Goal: Information Seeking & Learning: Check status

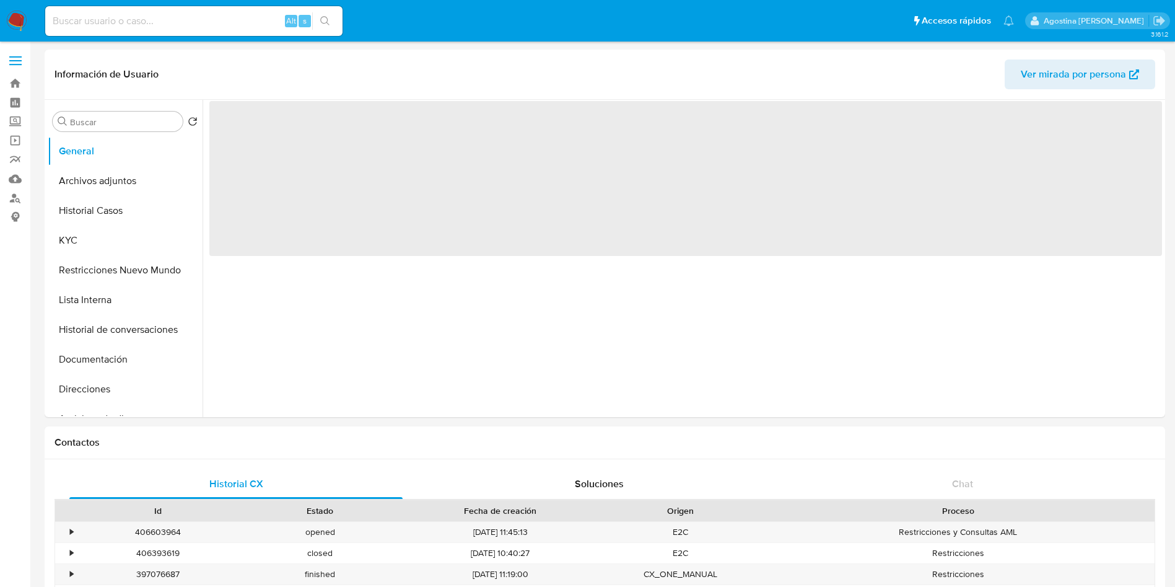
select select "10"
click at [128, 177] on button "Archivos adjuntos" at bounding box center [120, 181] width 145 height 30
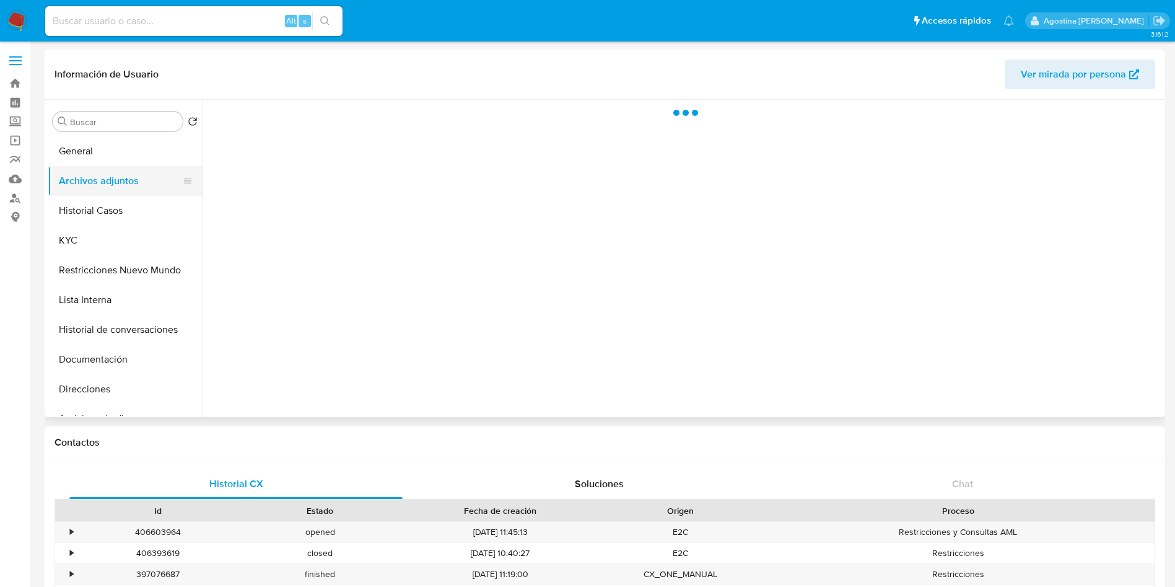
select select "10"
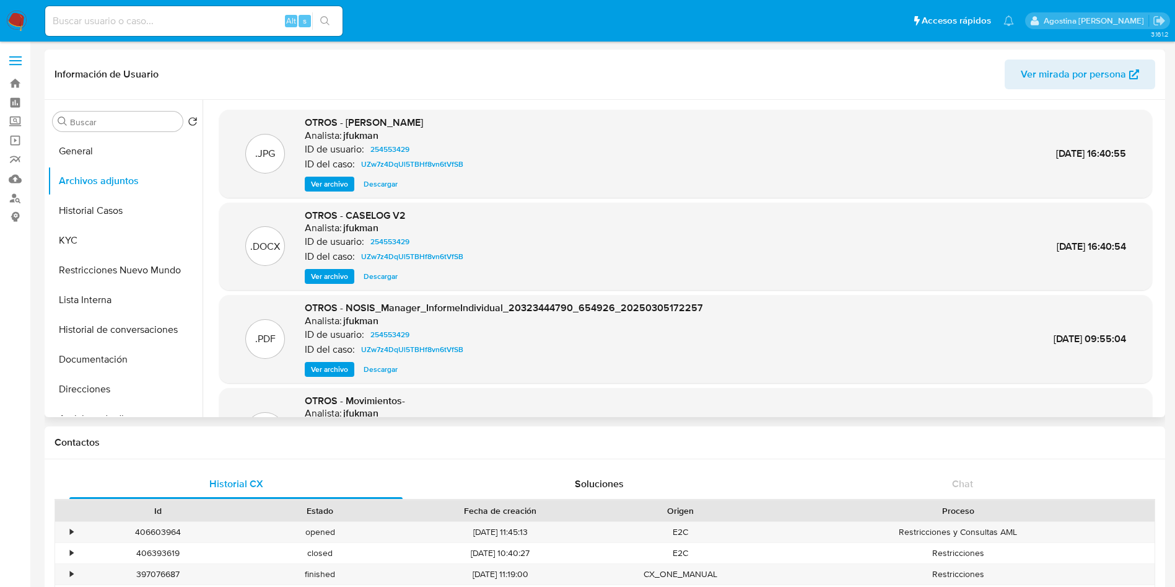
click at [329, 185] on span "Ver archivo" at bounding box center [329, 184] width 37 height 12
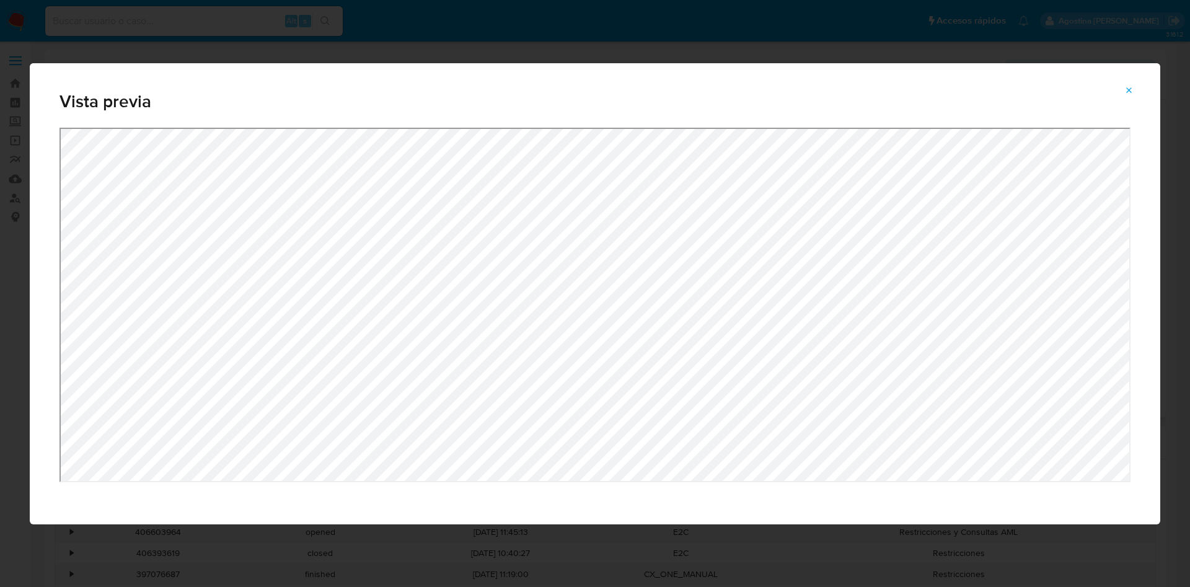
click at [1129, 87] on icon "Attachment preview" at bounding box center [1129, 91] width 10 height 10
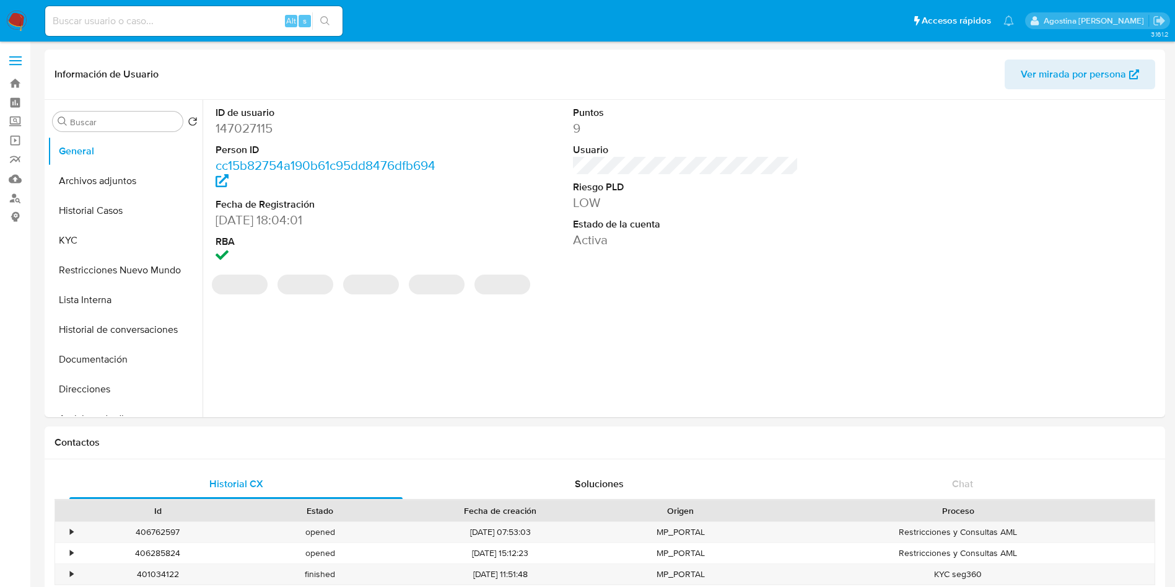
select select "10"
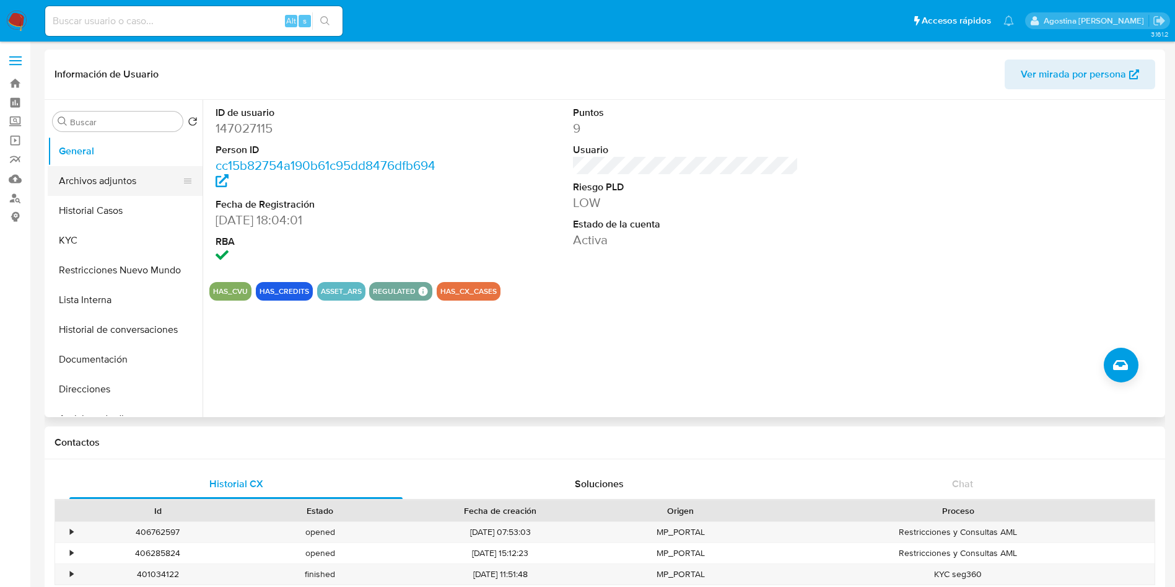
click at [85, 180] on button "Archivos adjuntos" at bounding box center [120, 181] width 145 height 30
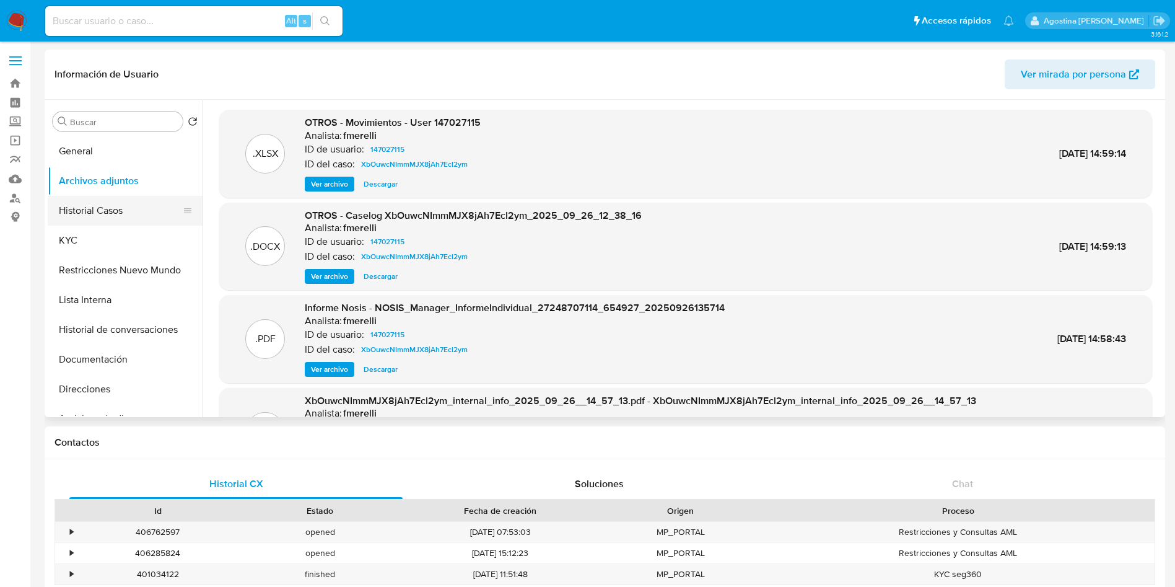
click at [136, 211] on button "Historial Casos" at bounding box center [120, 211] width 145 height 30
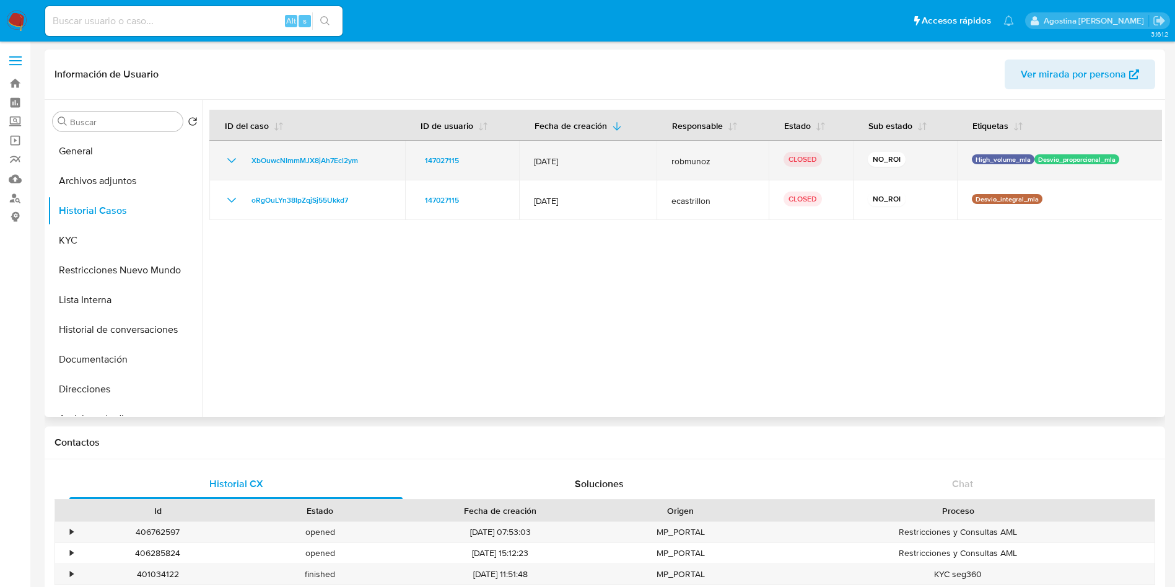
click at [232, 159] on icon "Mostrar/Ocultar" at bounding box center [231, 160] width 15 height 15
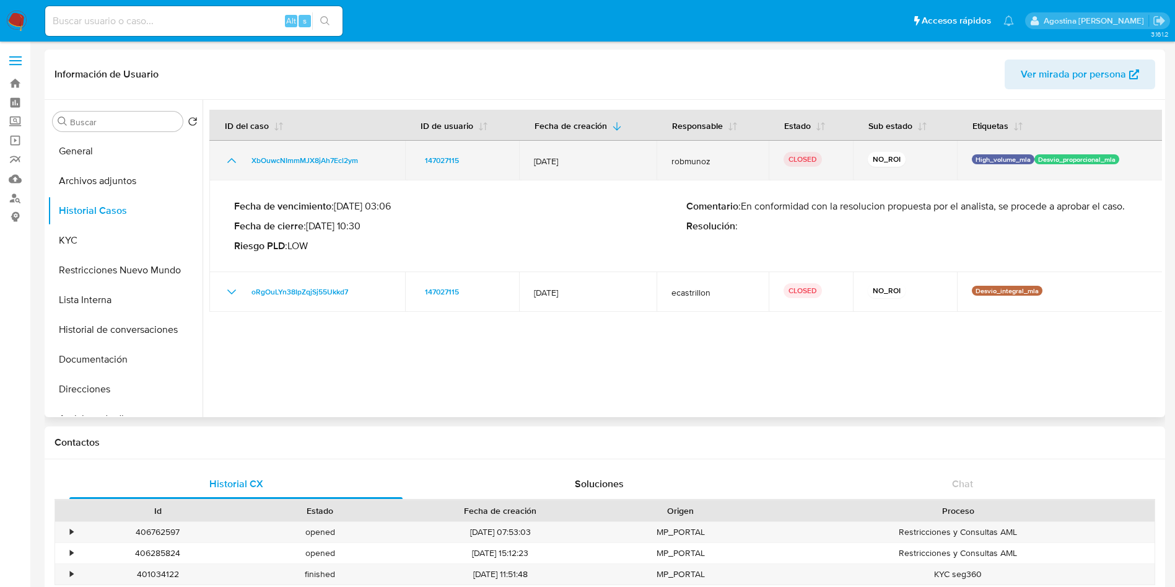
click at [232, 159] on icon "Mostrar/Ocultar" at bounding box center [231, 160] width 15 height 15
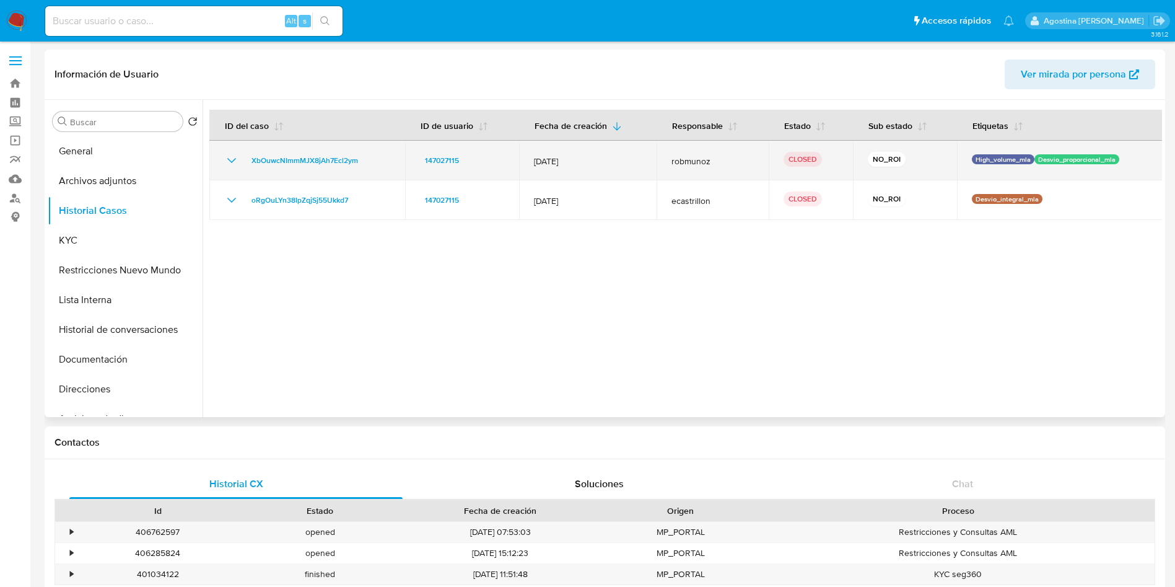
click at [232, 159] on icon "Mostrar/Ocultar" at bounding box center [231, 160] width 15 height 15
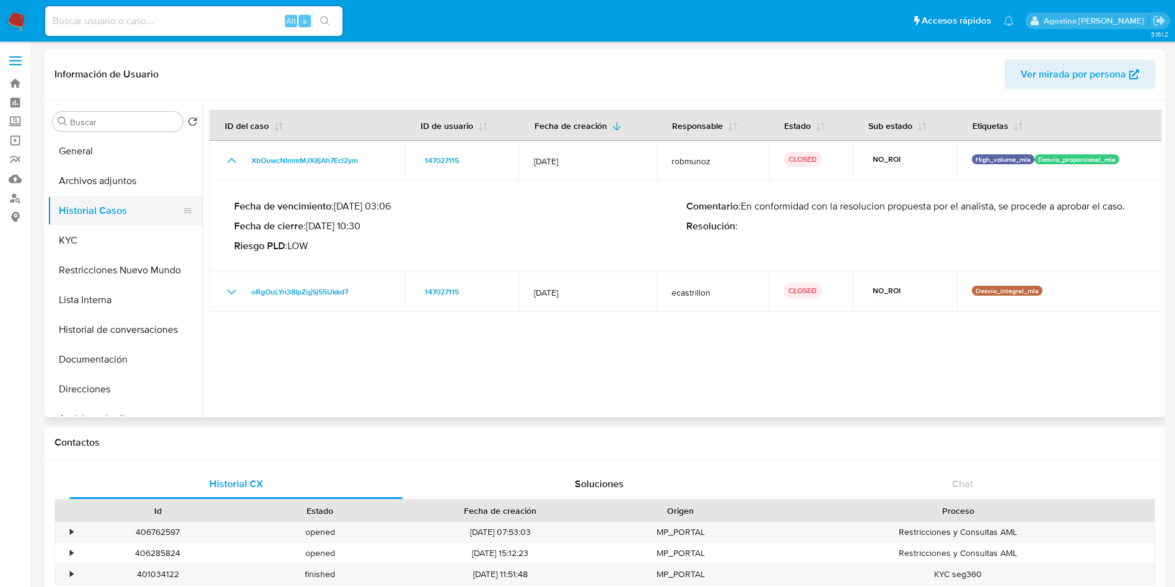
click at [114, 199] on button "Historial Casos" at bounding box center [120, 211] width 145 height 30
click at [110, 181] on button "Archivos adjuntos" at bounding box center [120, 181] width 145 height 30
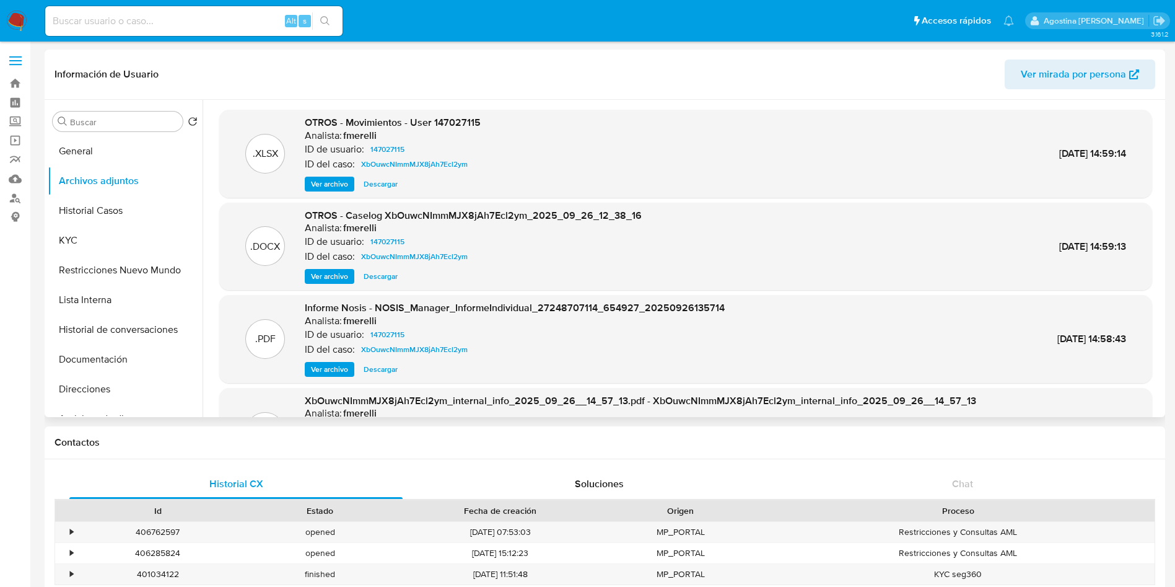
click at [338, 275] on span "Ver archivo" at bounding box center [329, 276] width 37 height 12
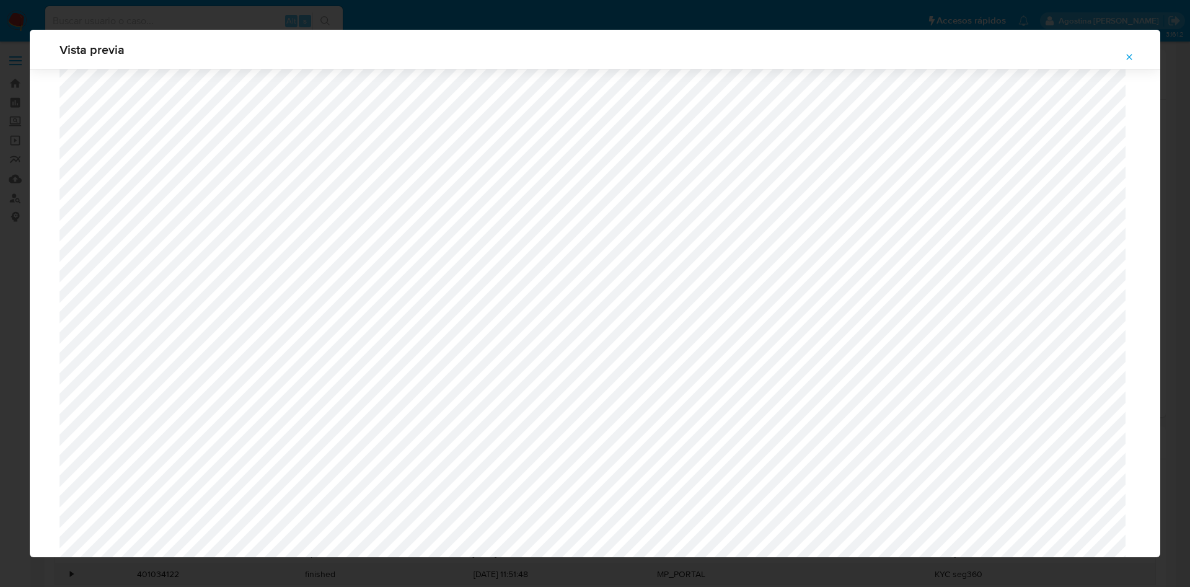
scroll to position [998, 0]
click at [1127, 55] on icon "Attachment preview" at bounding box center [1129, 57] width 10 height 10
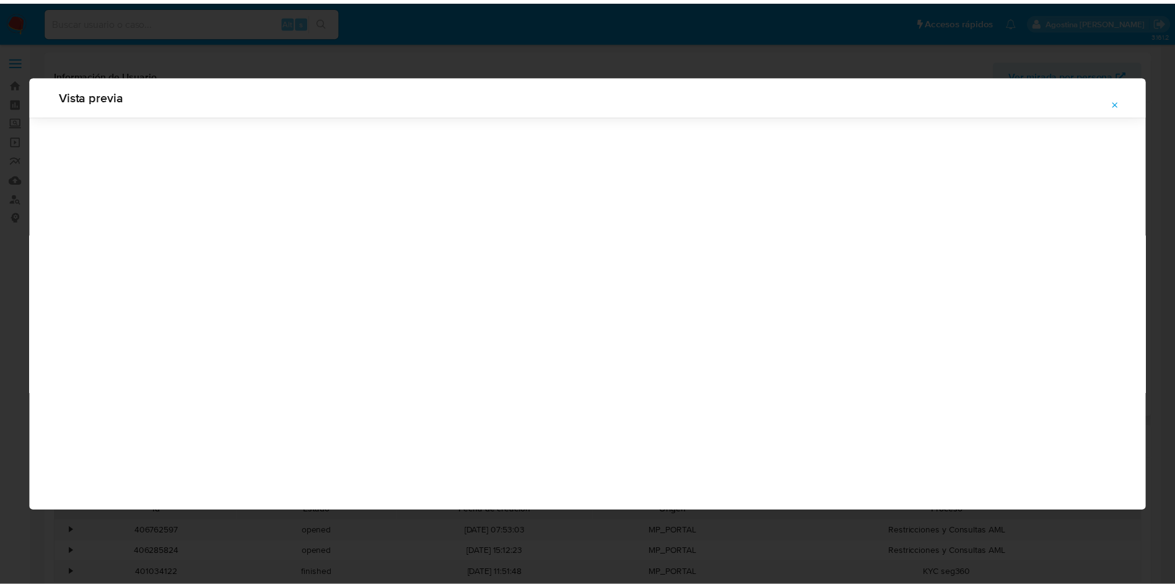
scroll to position [0, 0]
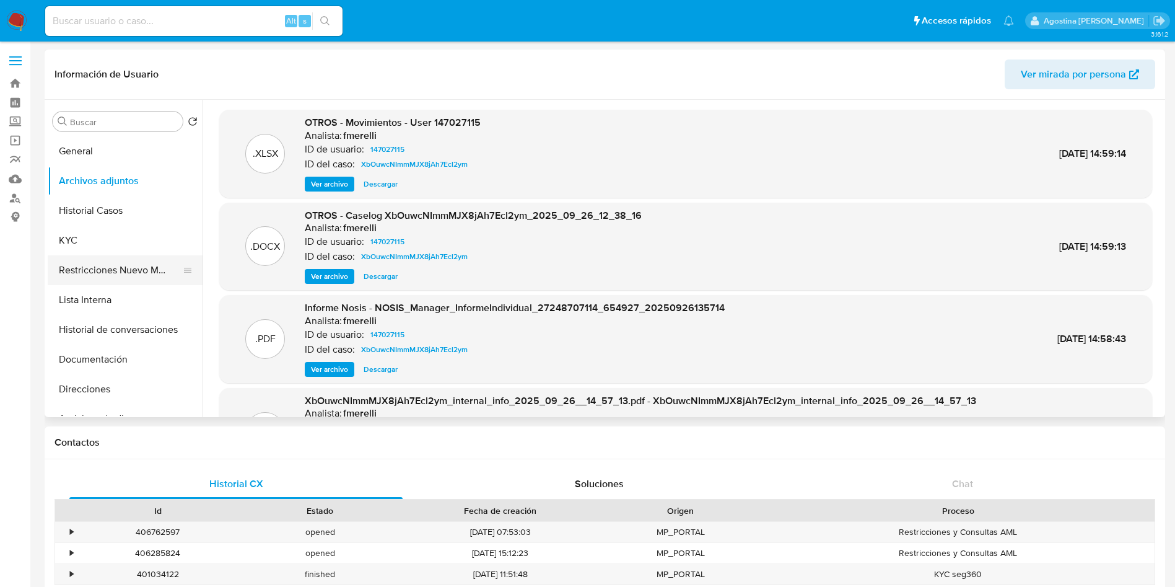
click at [118, 266] on button "Restricciones Nuevo Mundo" at bounding box center [120, 270] width 145 height 30
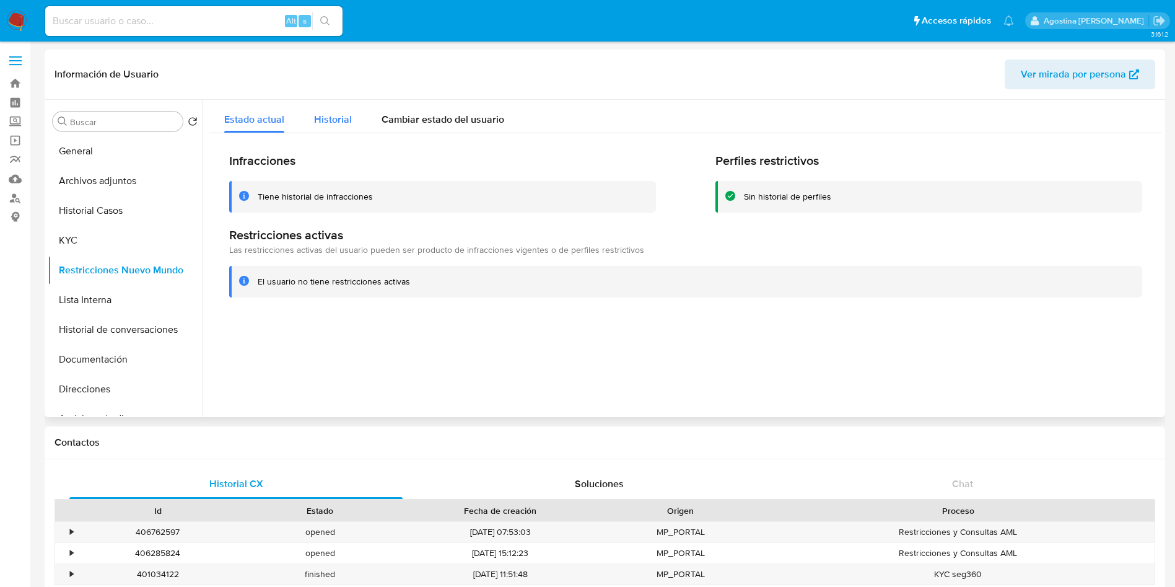
click at [350, 113] on span "Historial" at bounding box center [333, 119] width 38 height 14
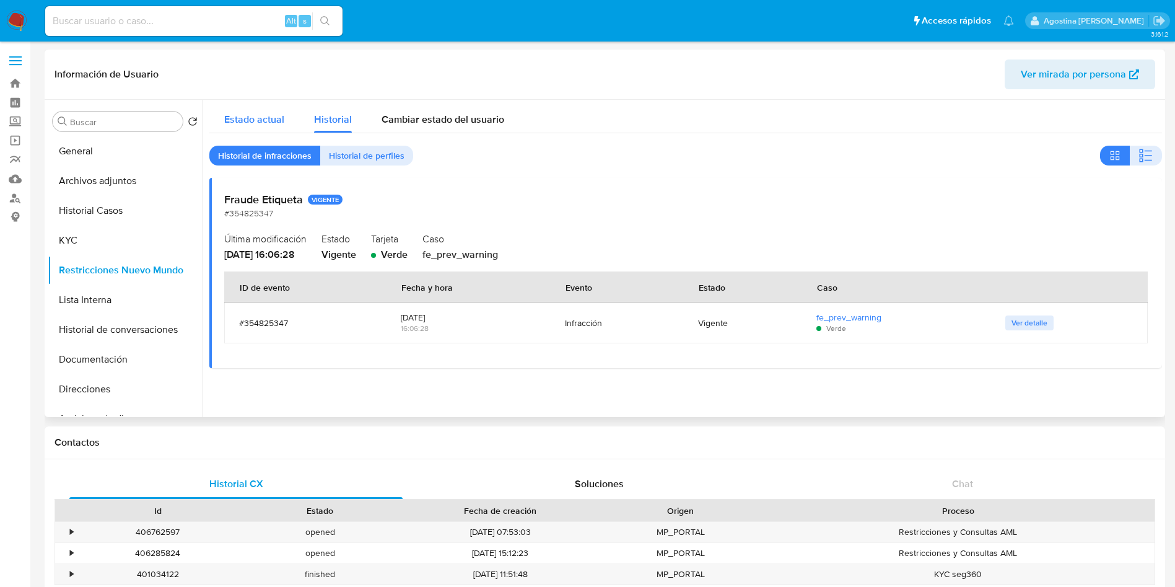
click at [270, 116] on span "Estado actual" at bounding box center [254, 119] width 60 height 14
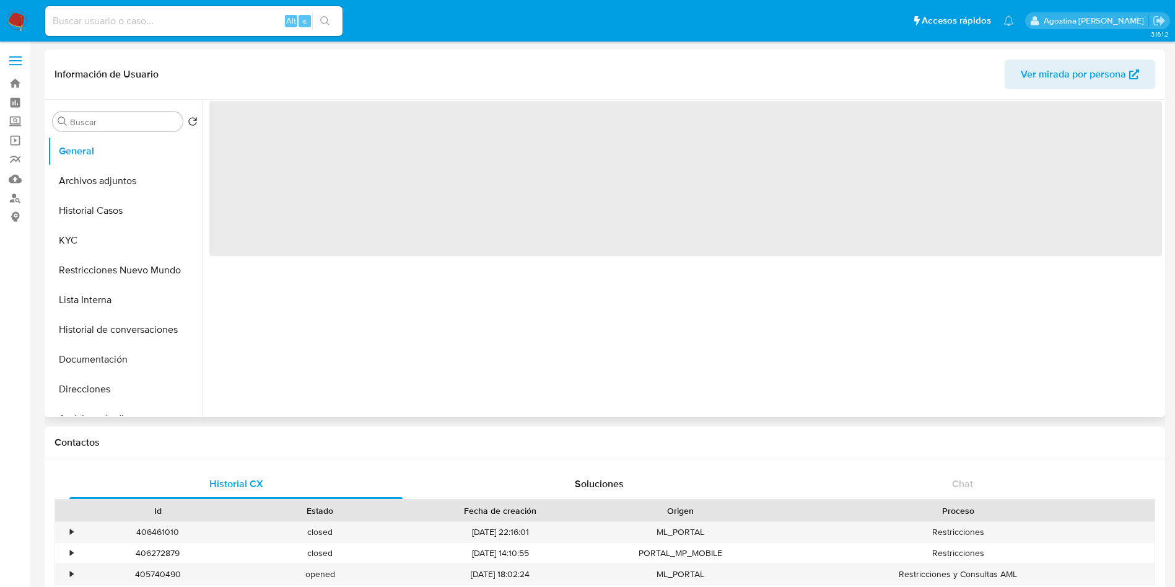
select select "10"
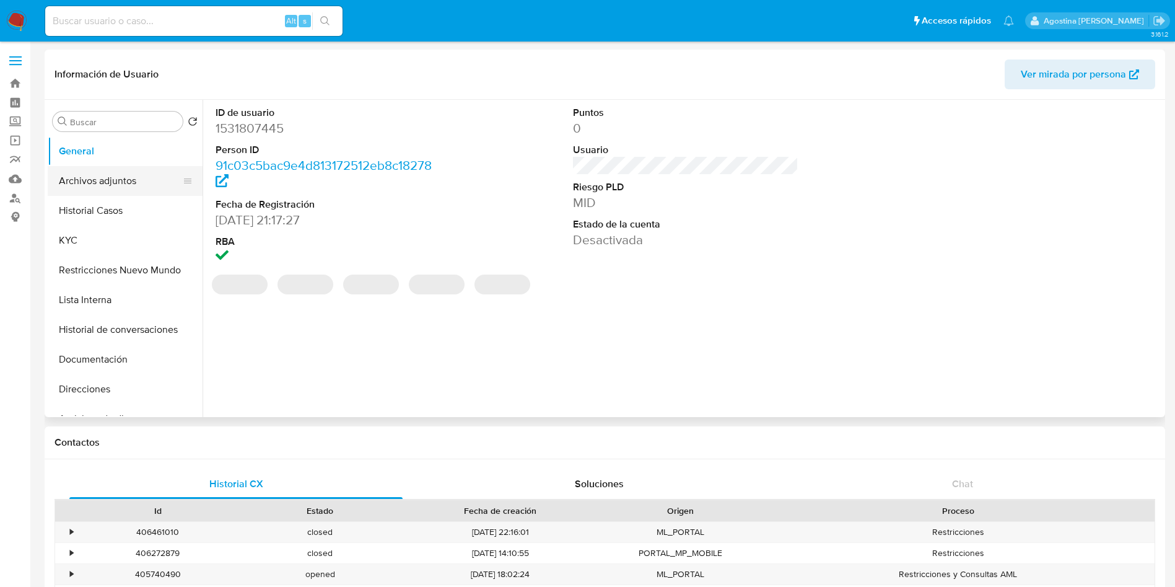
click at [114, 173] on button "Archivos adjuntos" at bounding box center [120, 181] width 145 height 30
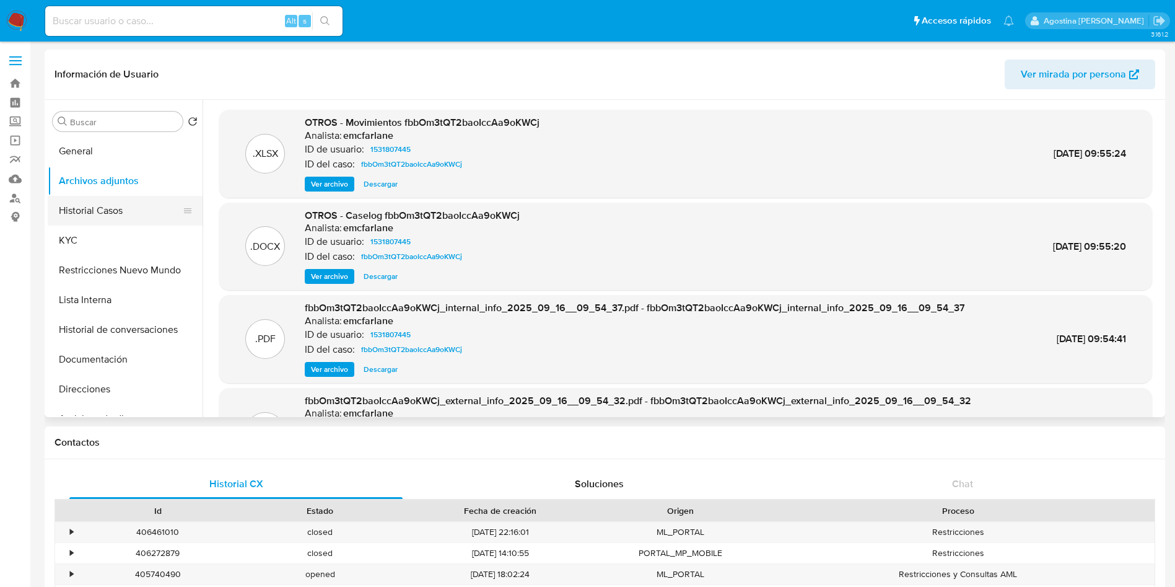
click at [134, 206] on button "Historial Casos" at bounding box center [120, 211] width 145 height 30
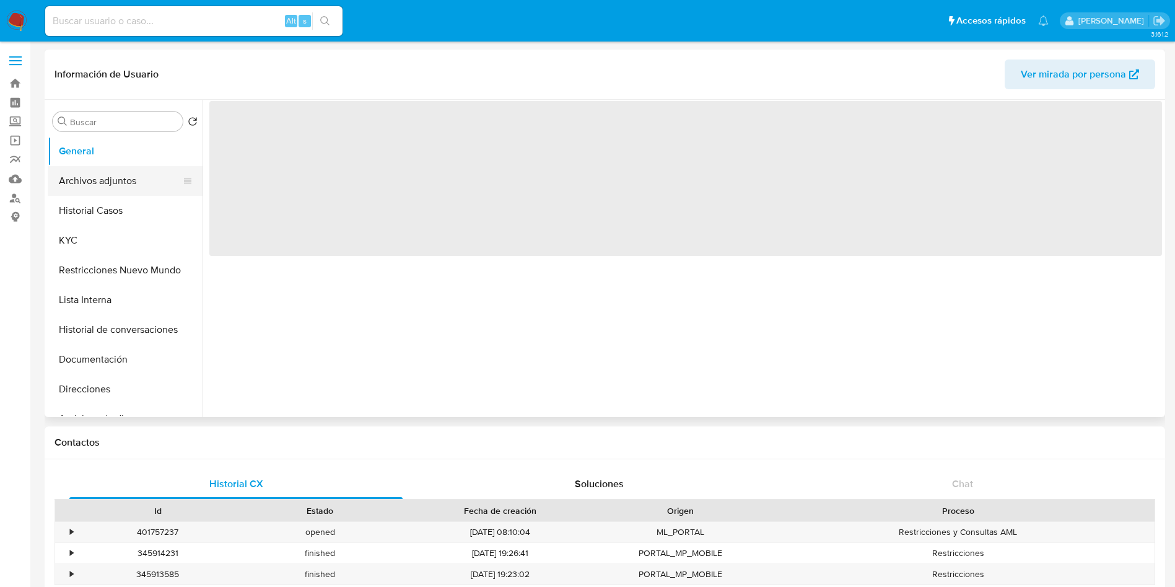
select select "10"
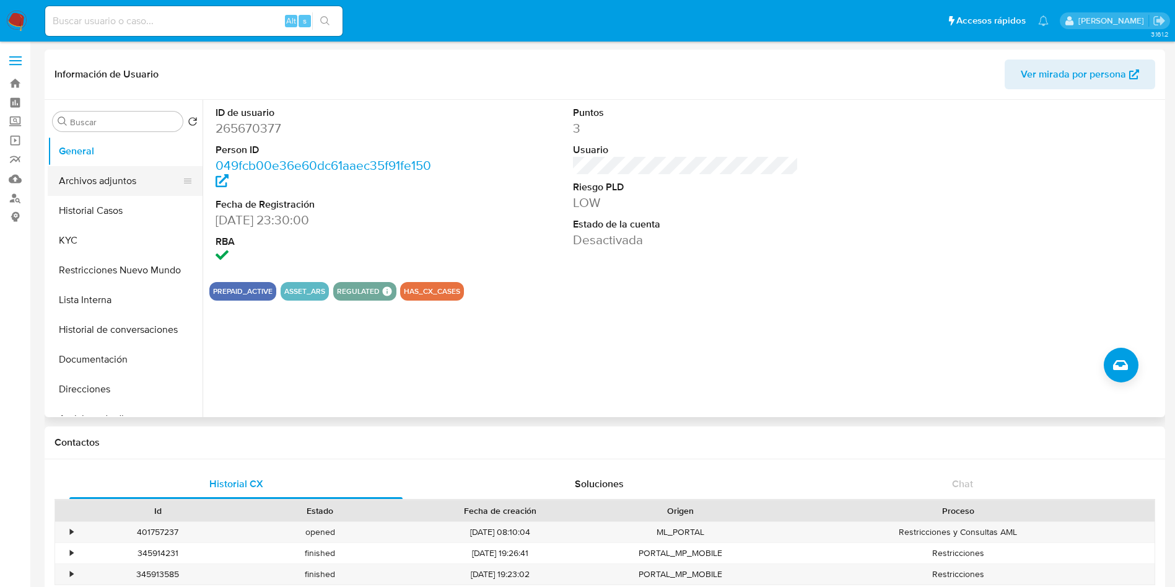
click at [142, 175] on button "Archivos adjuntos" at bounding box center [120, 181] width 145 height 30
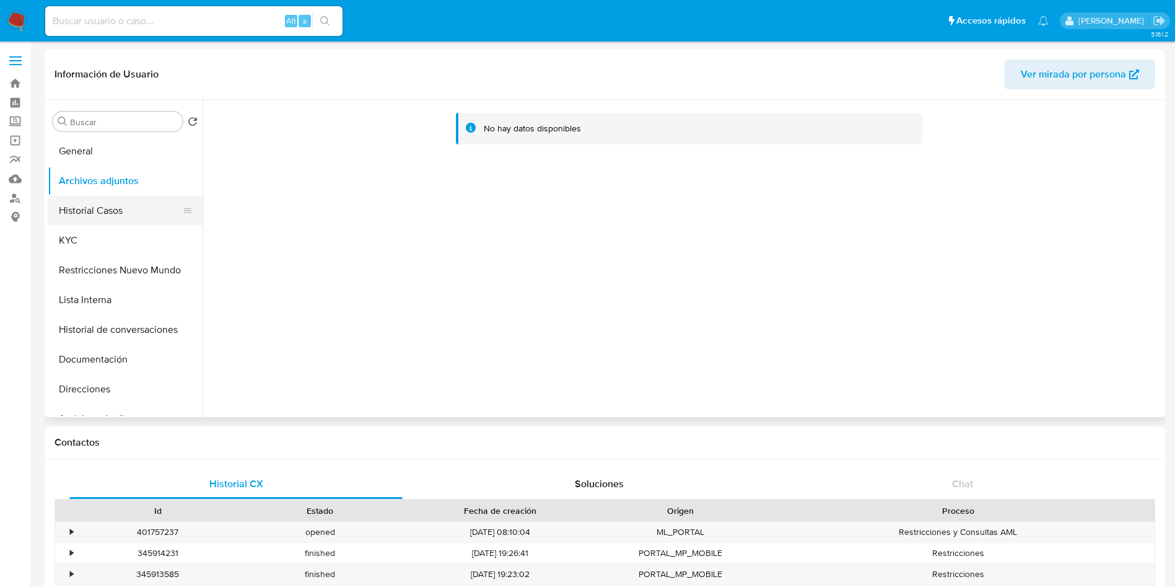
click at [143, 207] on button "Historial Casos" at bounding box center [120, 211] width 145 height 30
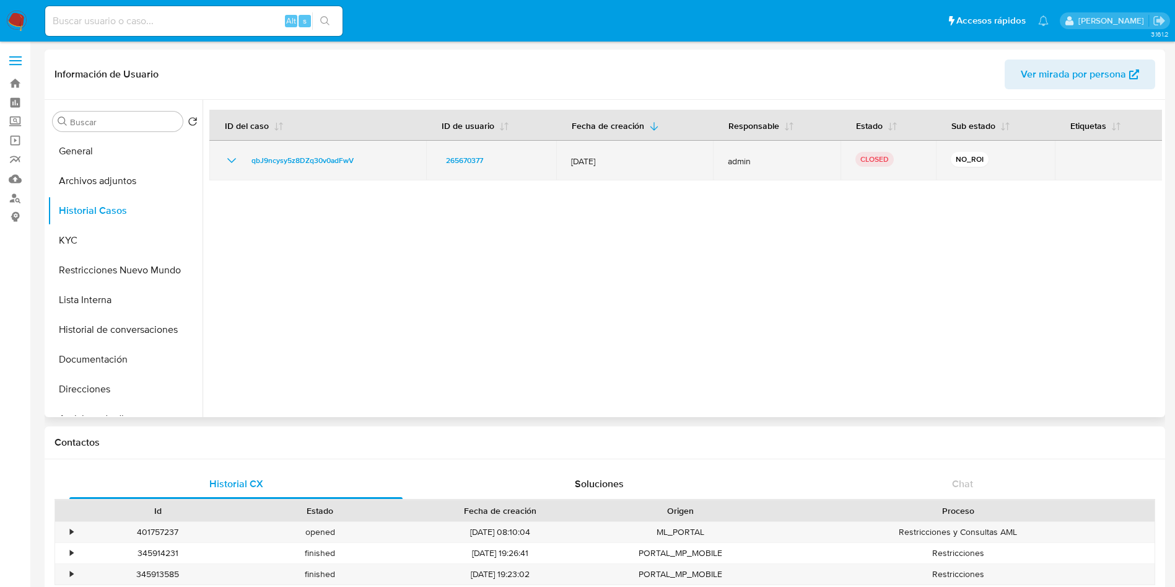
click at [235, 157] on icon "Mostrar/Ocultar" at bounding box center [231, 160] width 15 height 15
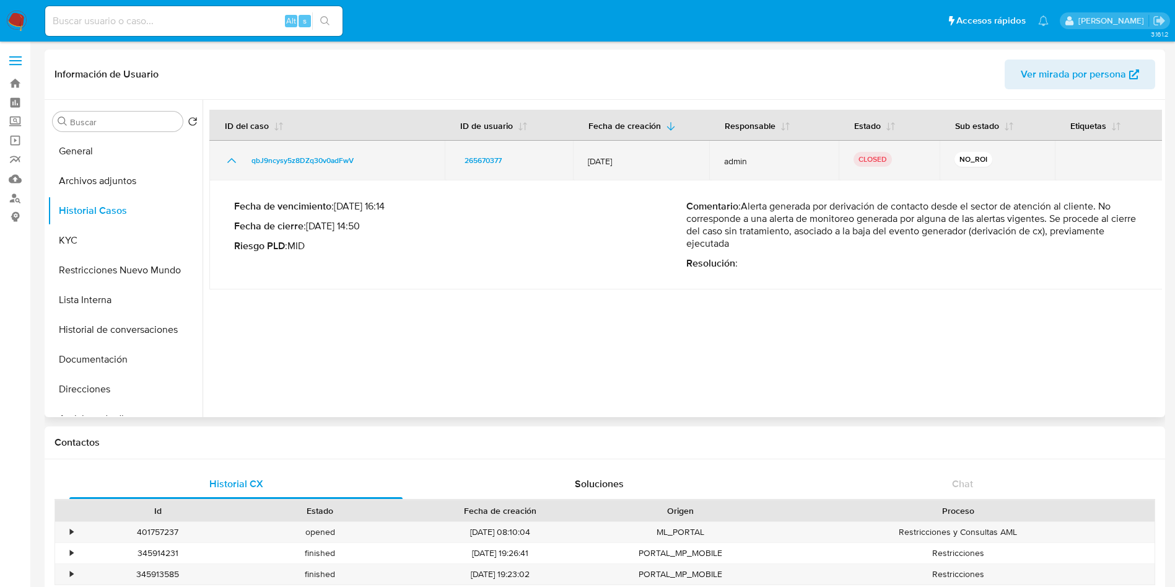
click at [235, 157] on icon "Mostrar/Ocultar" at bounding box center [231, 160] width 15 height 15
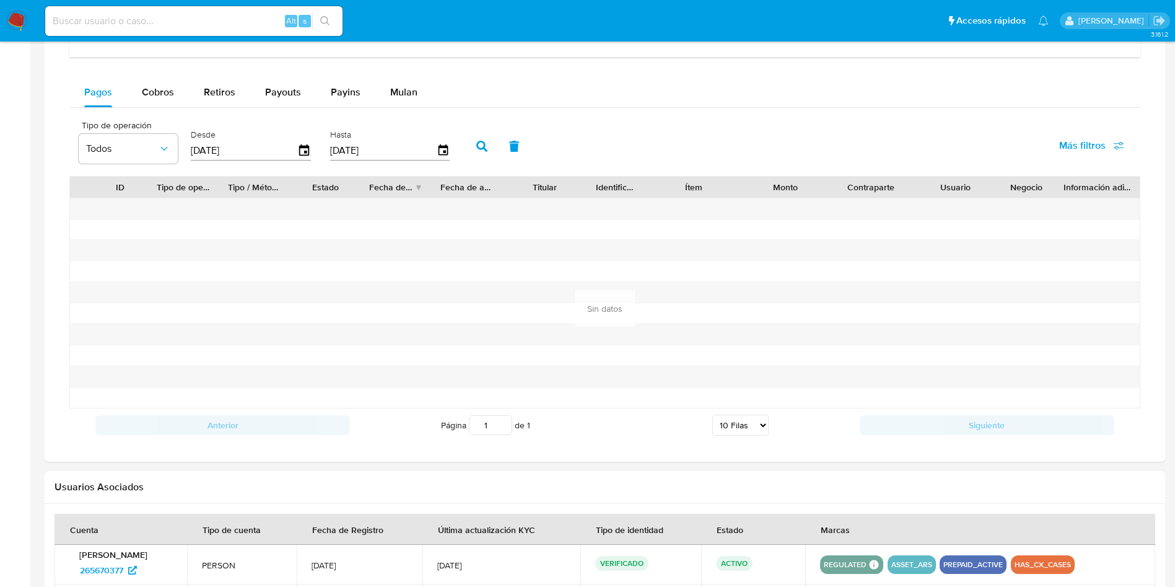
scroll to position [946, 0]
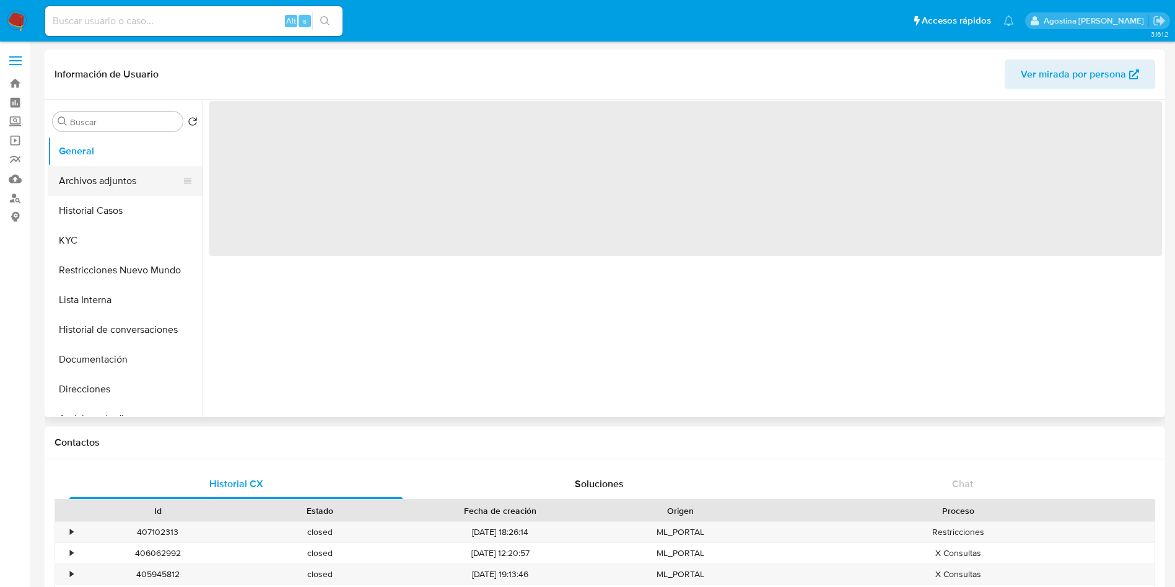
select select "10"
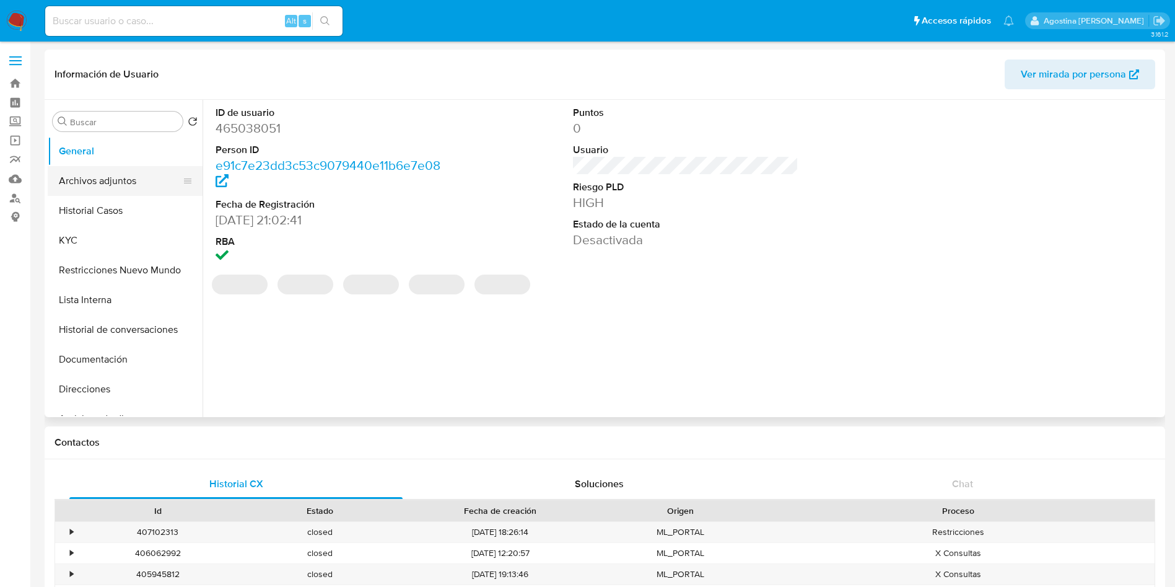
click at [146, 173] on button "Archivos adjuntos" at bounding box center [120, 181] width 145 height 30
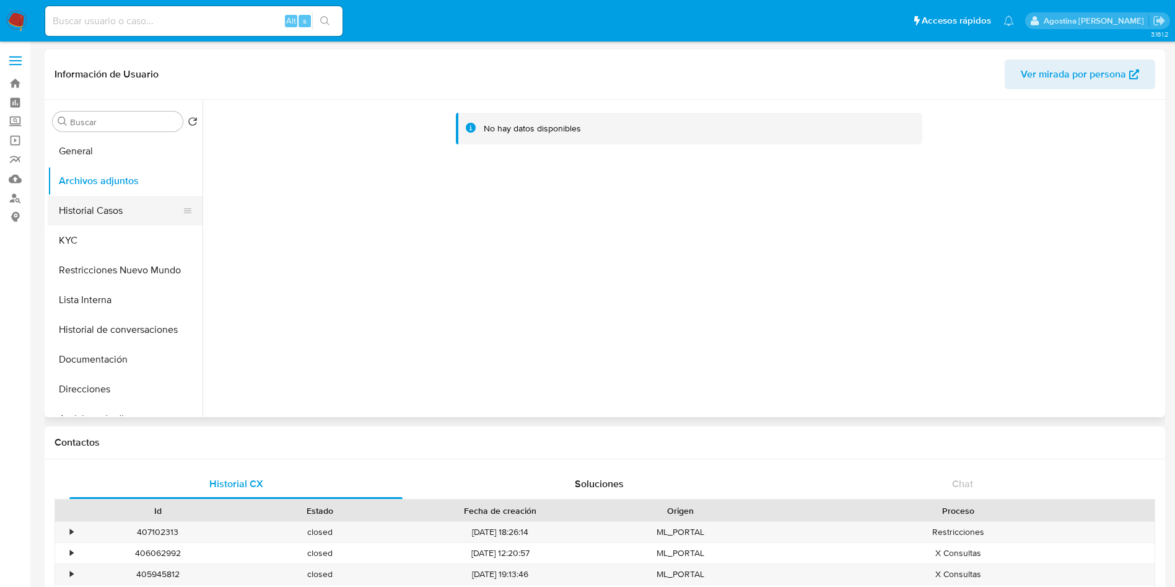
click at [118, 209] on button "Historial Casos" at bounding box center [120, 211] width 145 height 30
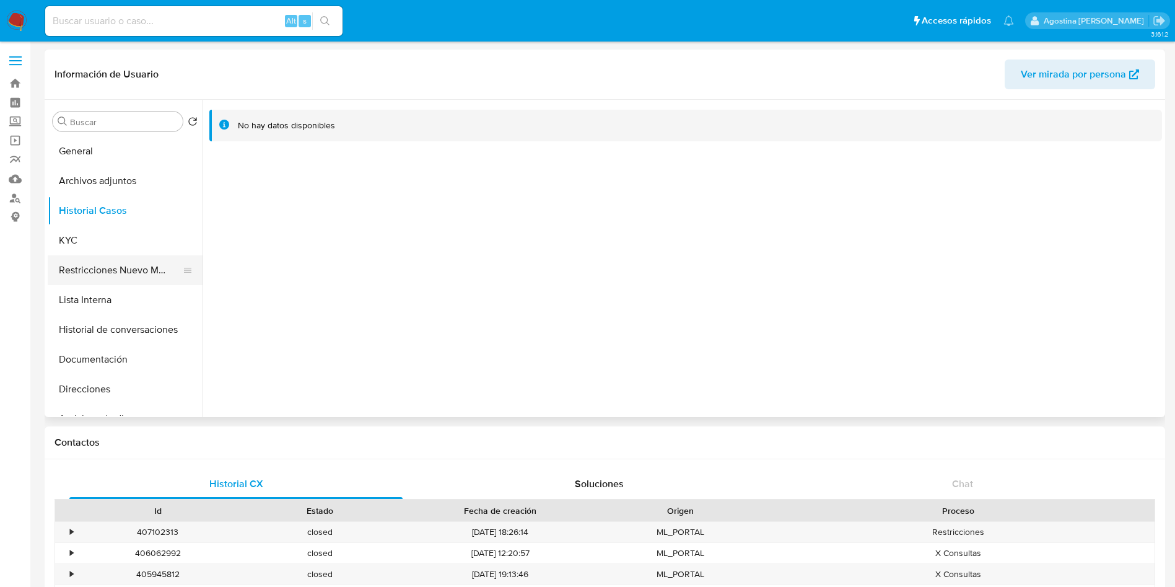
click at [113, 267] on button "Restricciones Nuevo Mundo" at bounding box center [120, 270] width 145 height 30
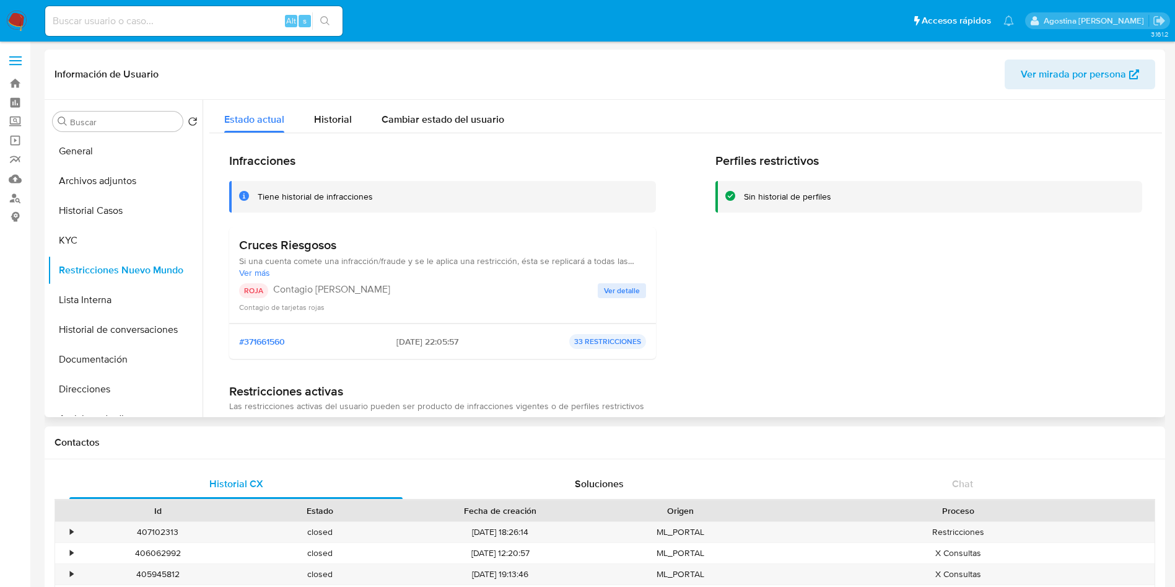
click at [612, 289] on span "Ver detalle" at bounding box center [622, 290] width 36 height 12
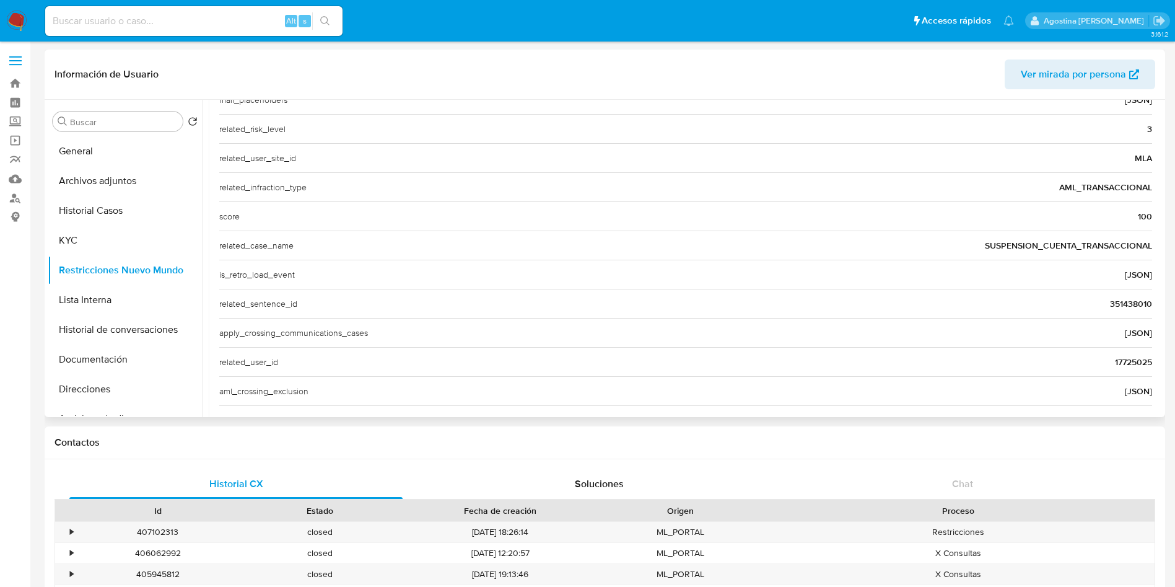
scroll to position [465, 0]
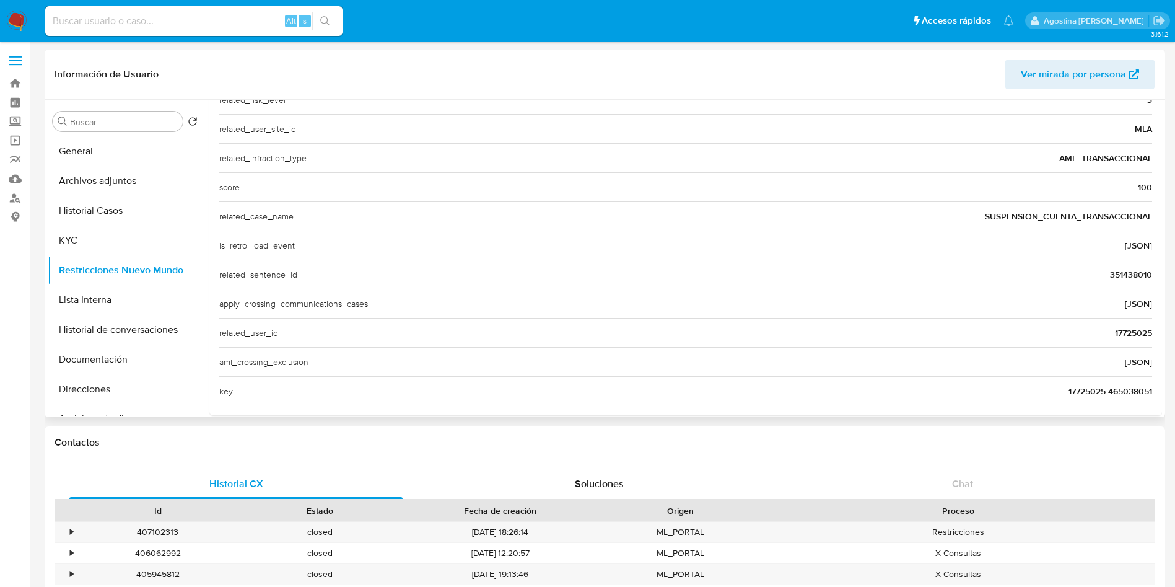
click at [1115, 330] on span "17725025" at bounding box center [1133, 333] width 37 height 12
click at [1131, 335] on span "17725025" at bounding box center [1133, 333] width 37 height 12
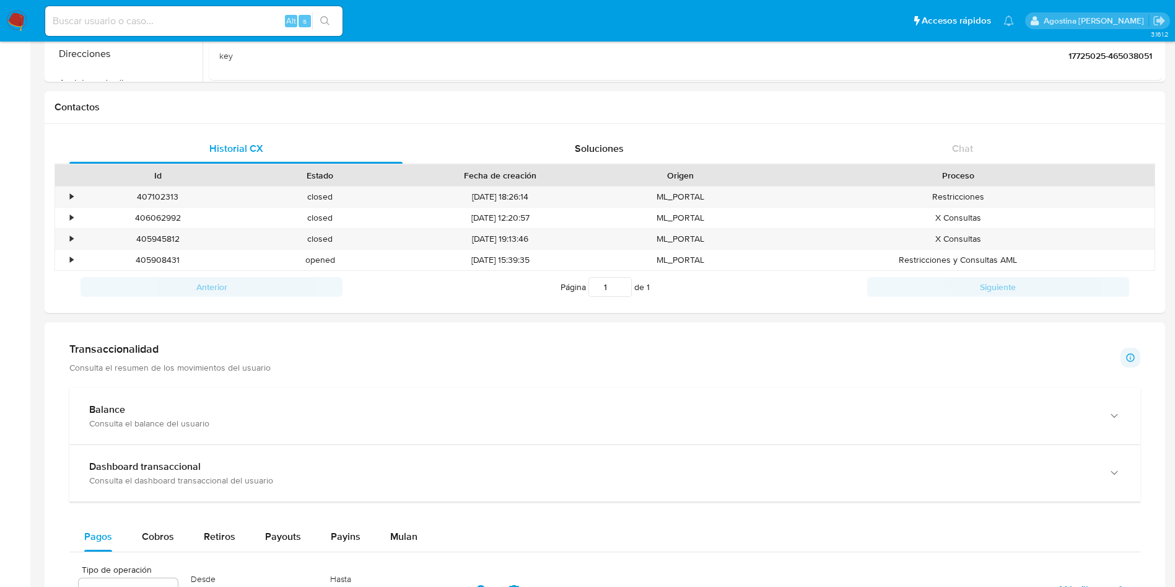
scroll to position [927, 0]
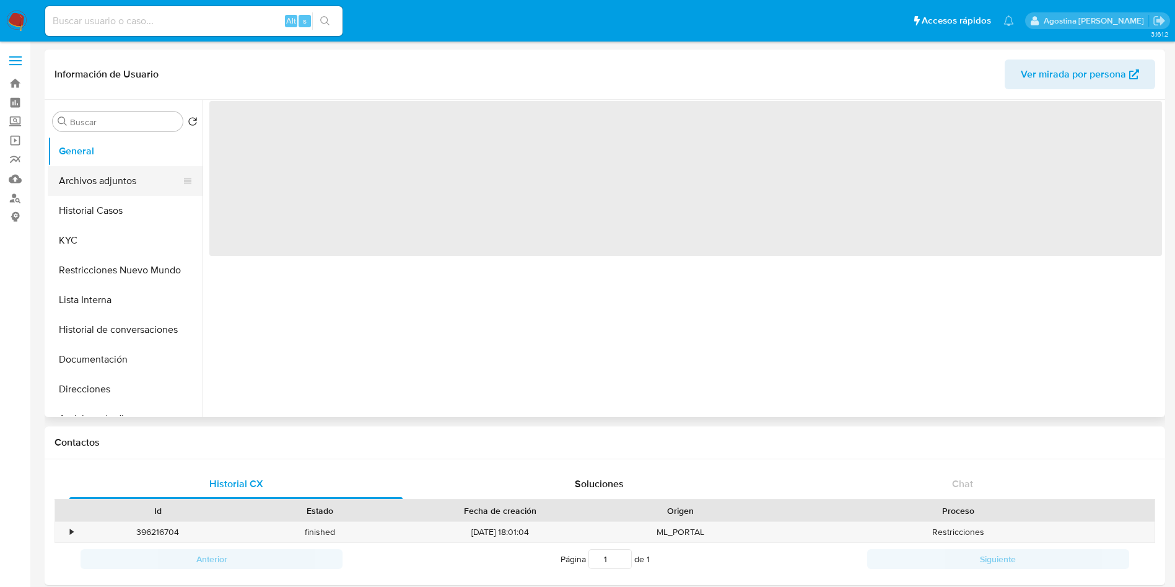
click at [124, 172] on button "Archivos adjuntos" at bounding box center [120, 181] width 145 height 30
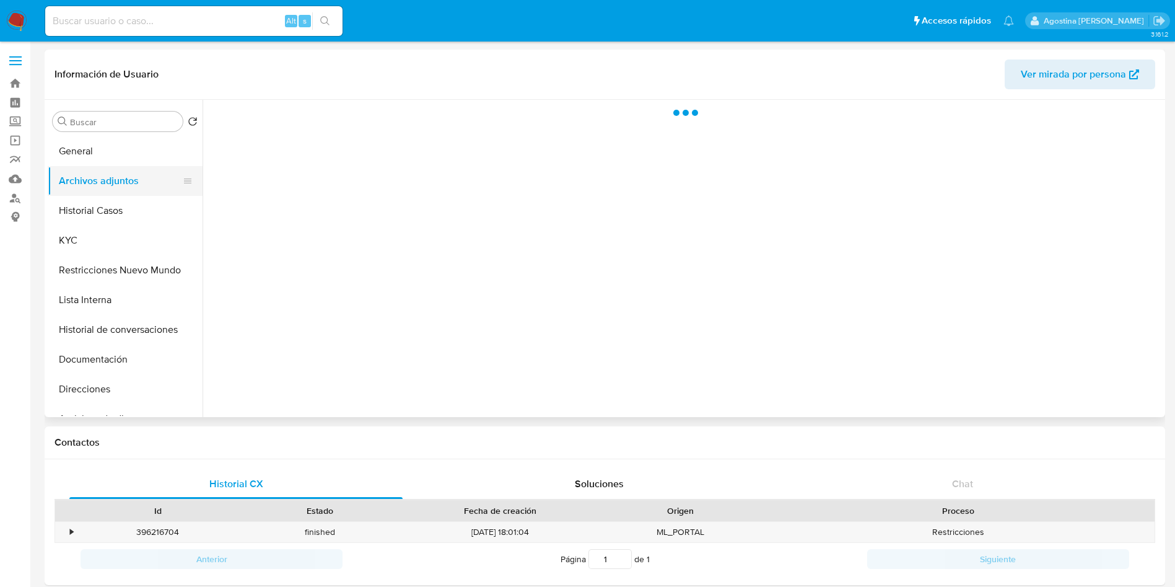
select select "10"
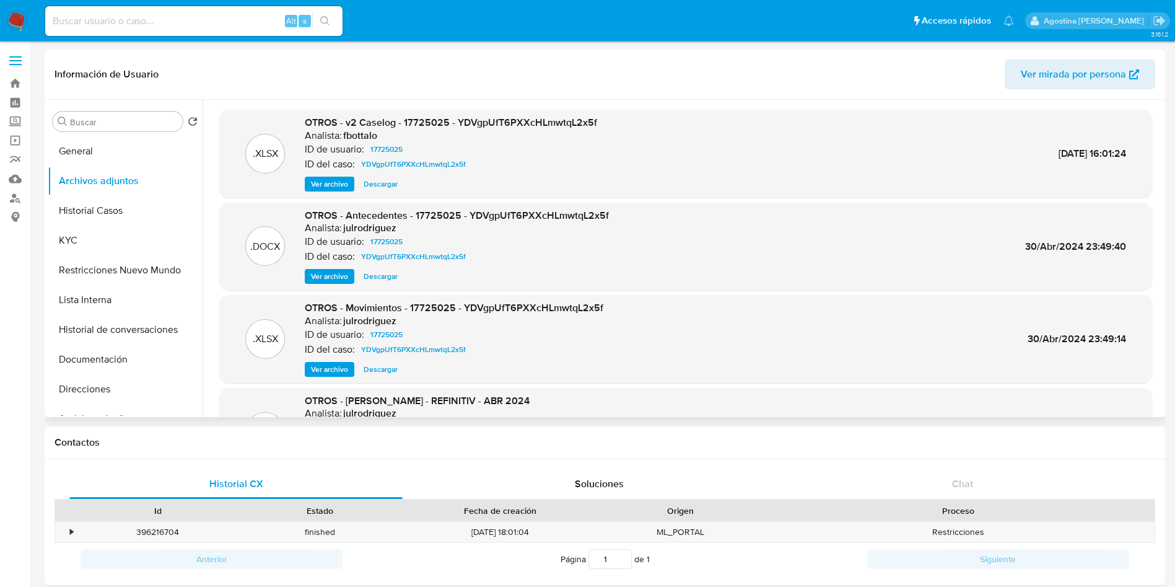
click at [335, 178] on span "Ver archivo" at bounding box center [329, 184] width 37 height 12
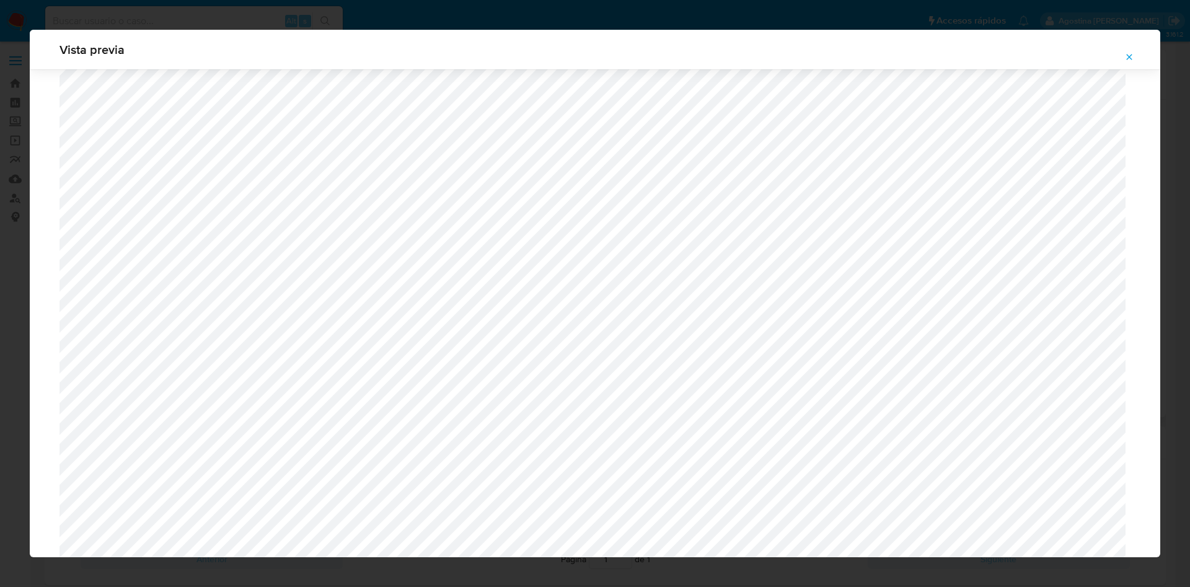
scroll to position [719, 0]
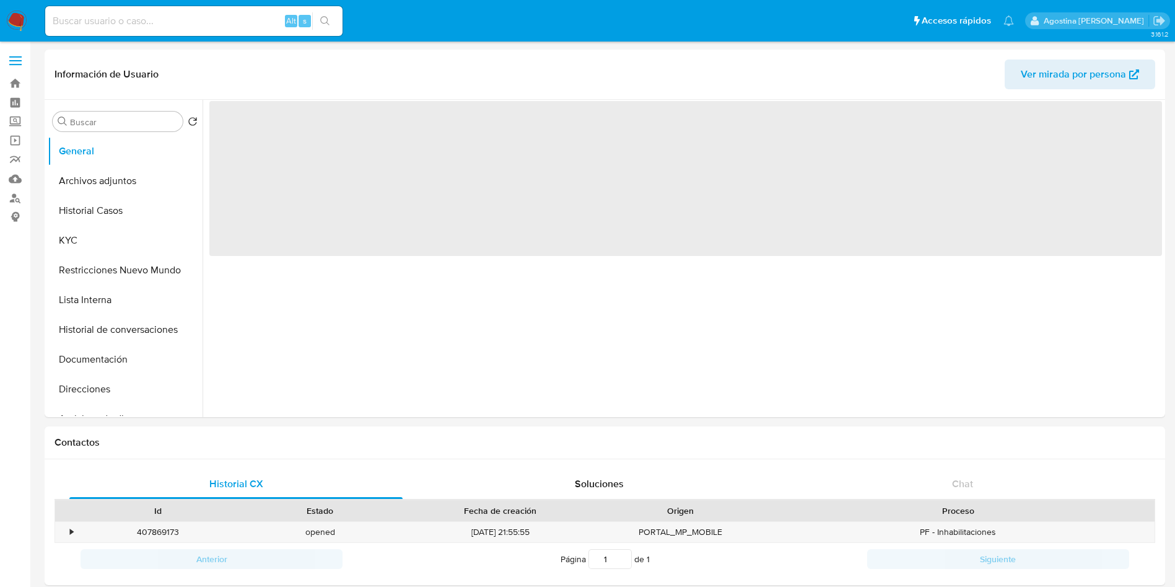
select select "10"
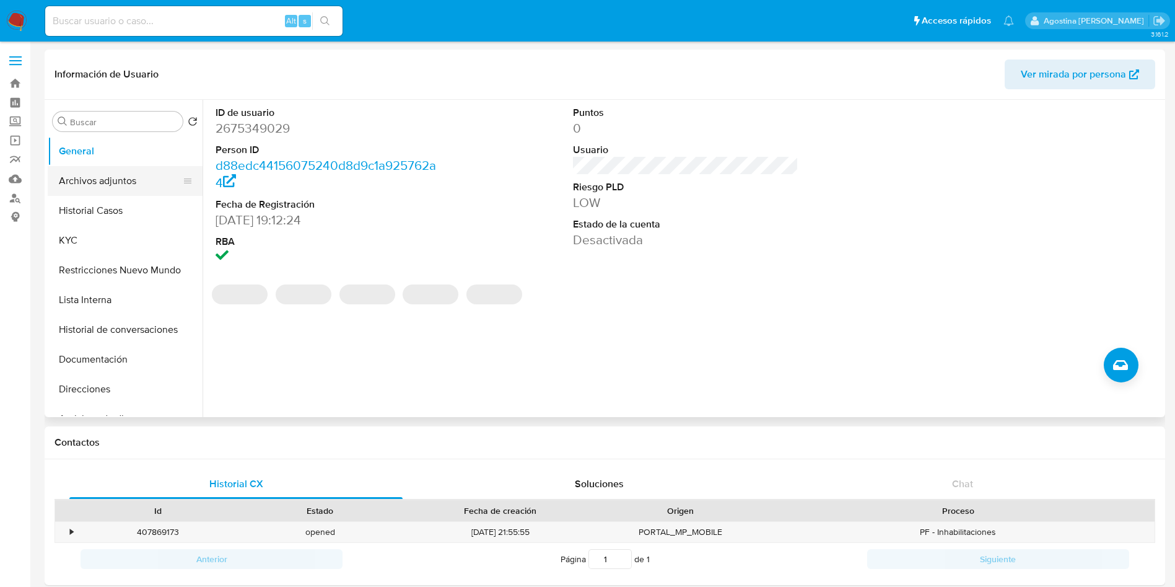
click at [125, 170] on button "Archivos adjuntos" at bounding box center [120, 181] width 145 height 30
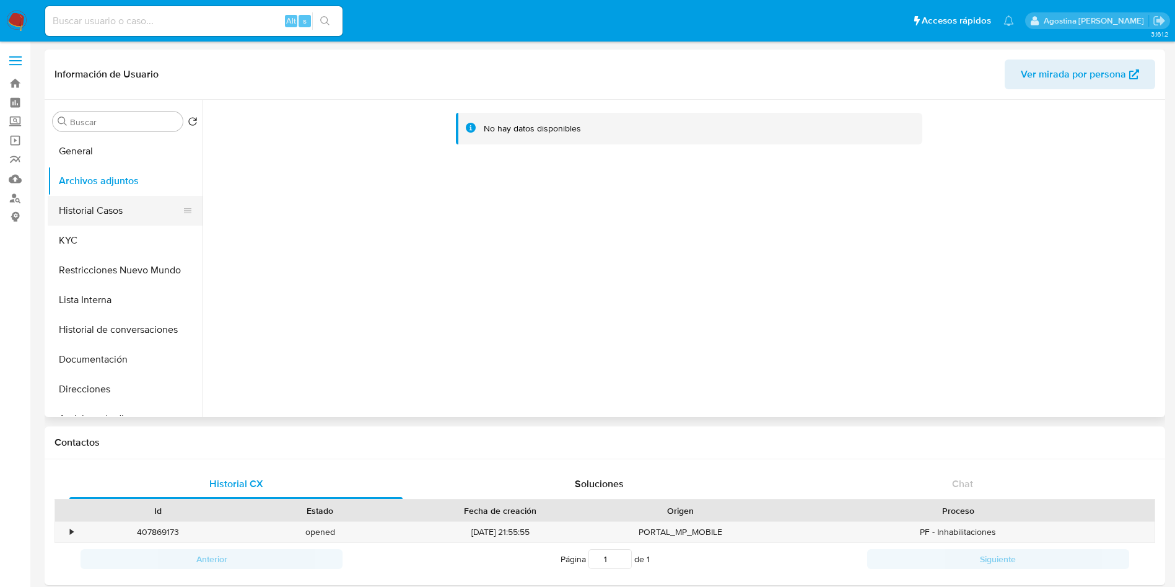
click at [138, 208] on button "Historial Casos" at bounding box center [120, 211] width 145 height 30
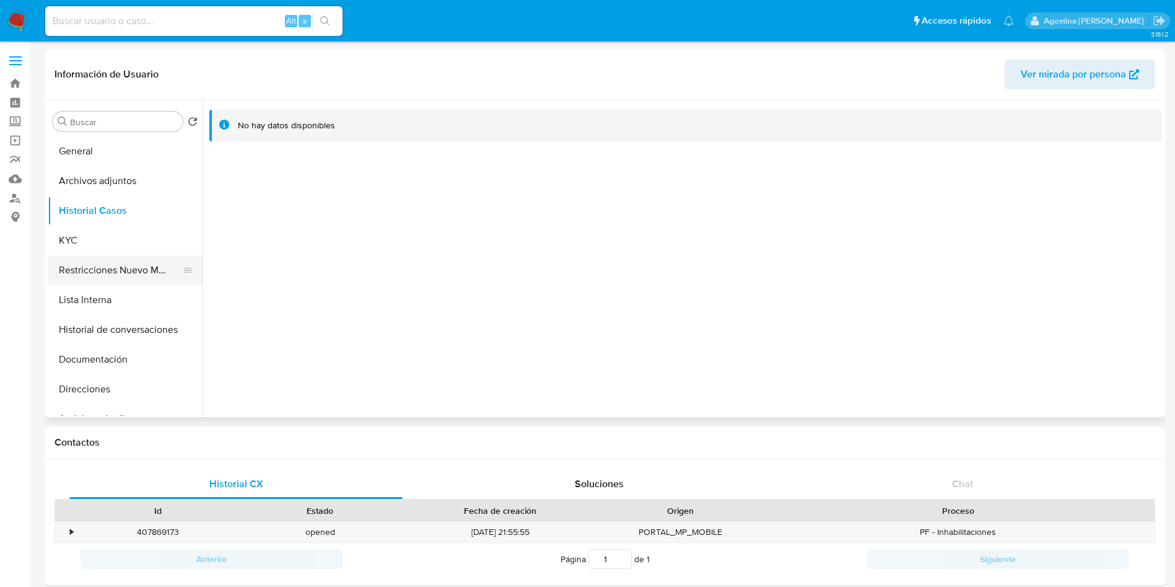
click at [136, 260] on button "Restricciones Nuevo Mundo" at bounding box center [120, 270] width 145 height 30
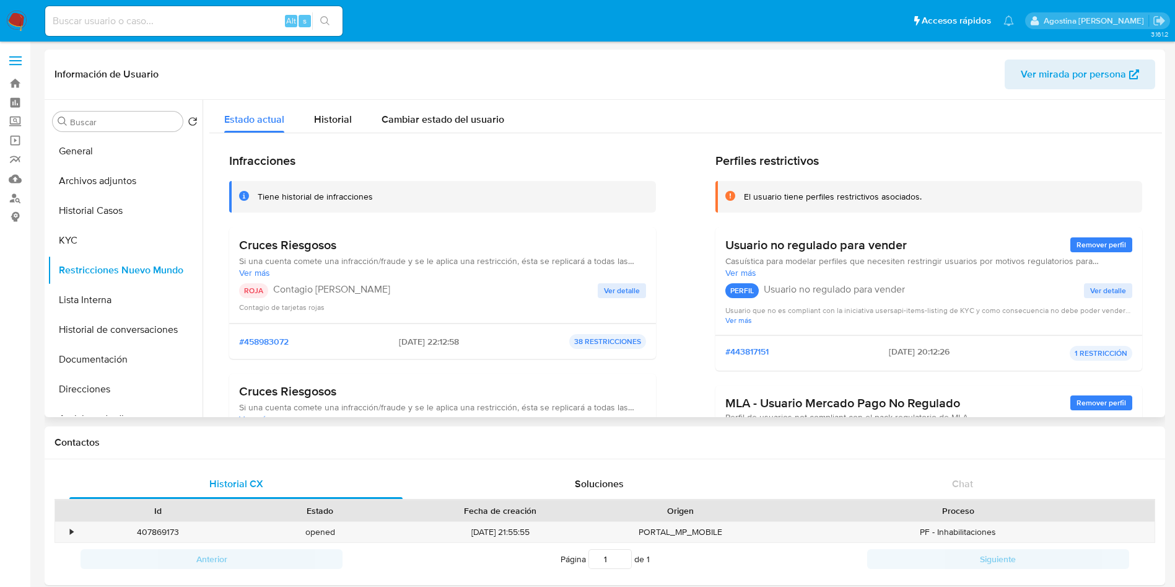
click at [624, 286] on span "Ver detalle" at bounding box center [622, 290] width 36 height 12
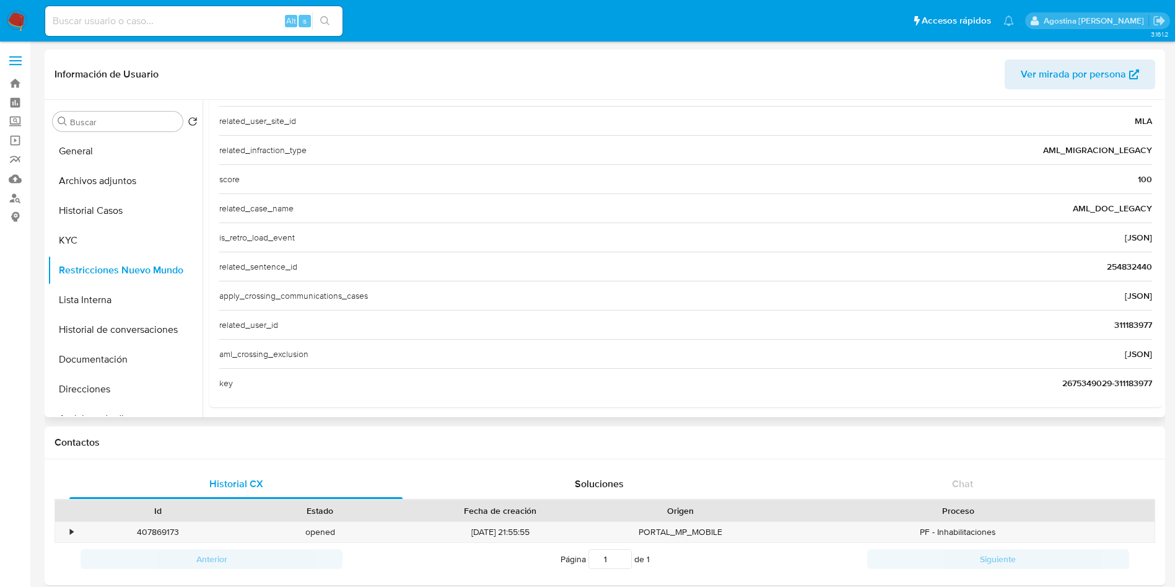
scroll to position [479, 0]
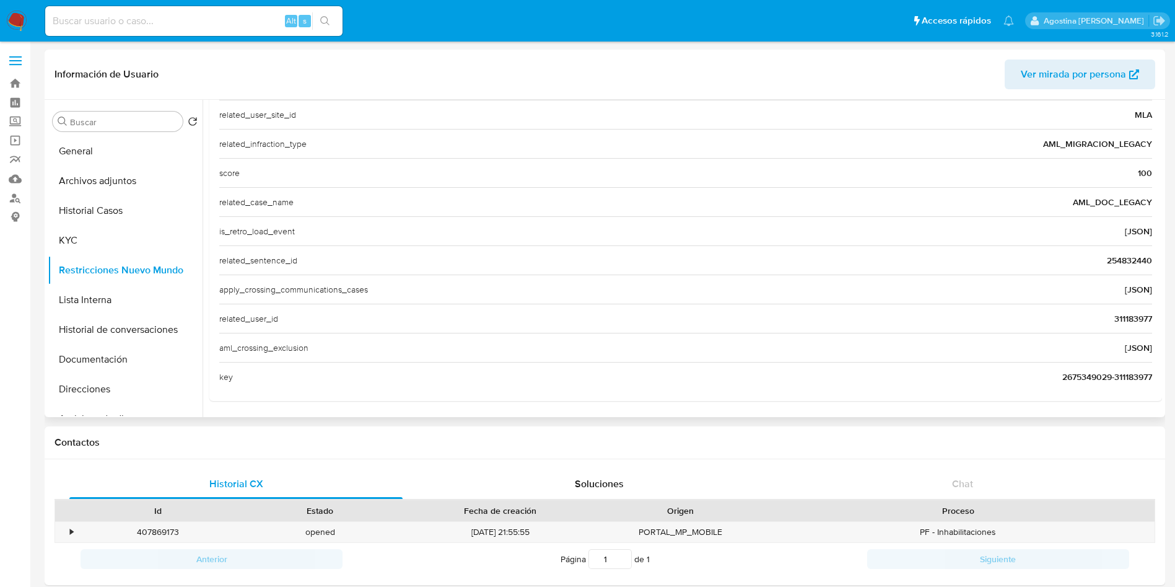
click at [1123, 321] on span "311183977" at bounding box center [1134, 318] width 38 height 12
click at [217, 14] on input at bounding box center [193, 21] width 297 height 16
paste input "311183977"
type input "311183977"
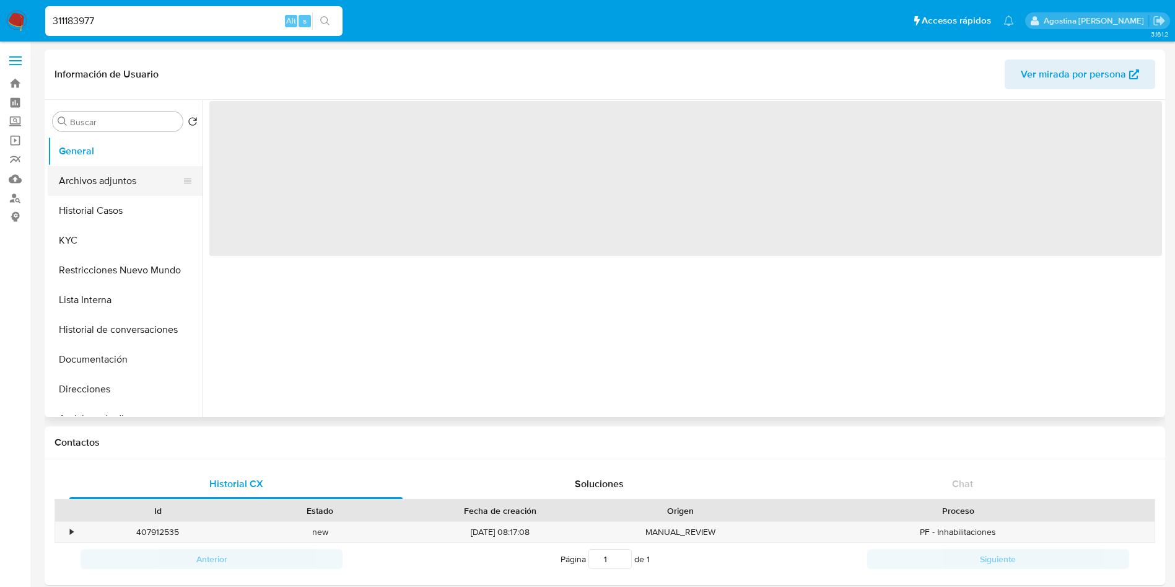
select select "10"
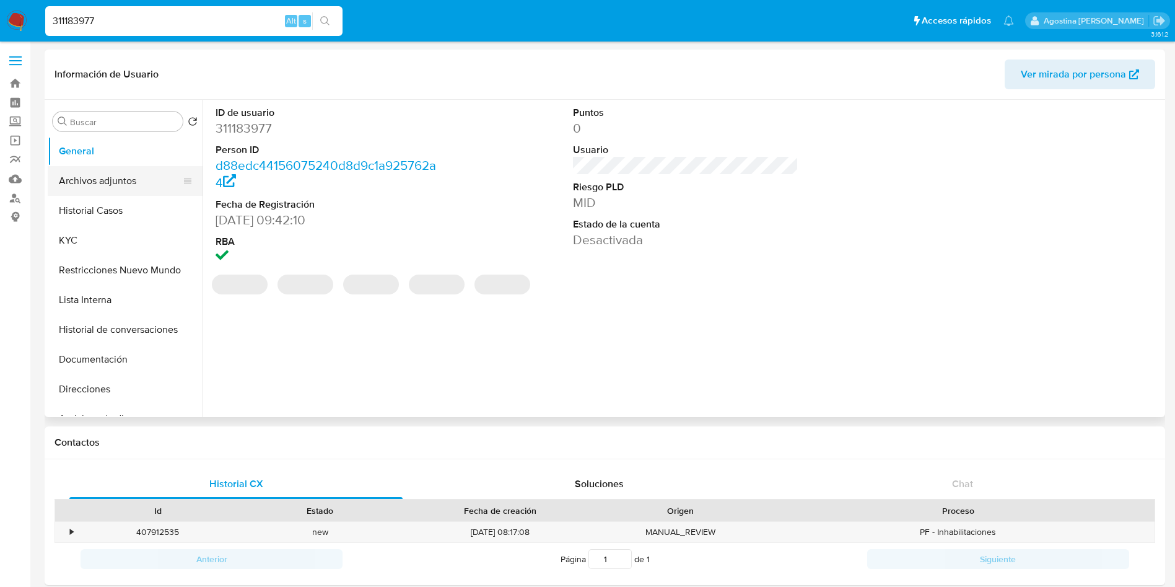
click at [116, 186] on button "Archivos adjuntos" at bounding box center [120, 181] width 145 height 30
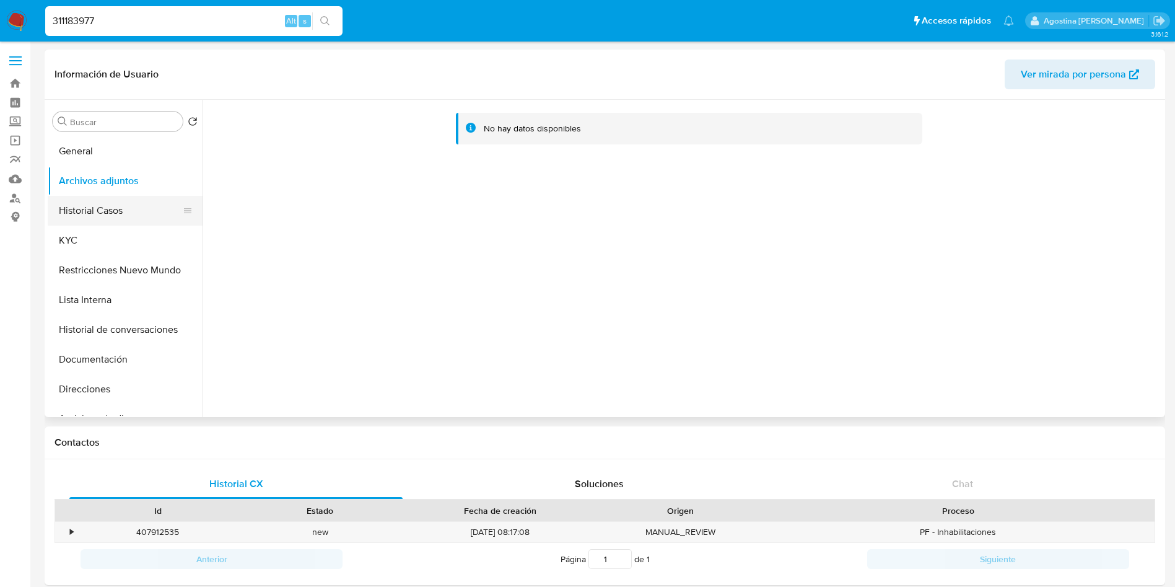
click at [112, 218] on button "Historial Casos" at bounding box center [120, 211] width 145 height 30
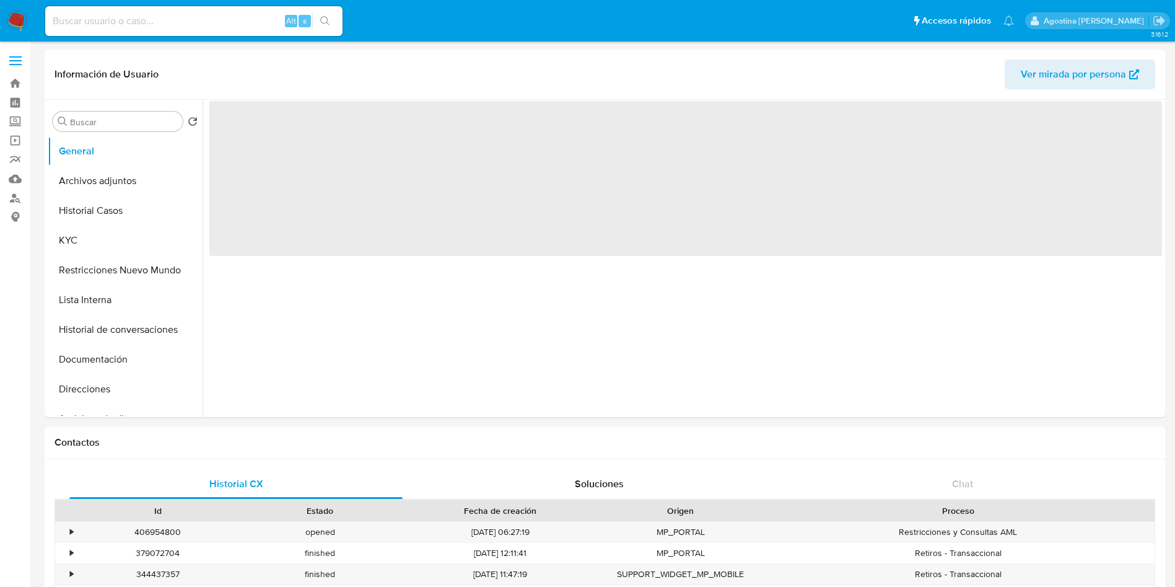
select select "10"
